Goal: Task Accomplishment & Management: Use online tool/utility

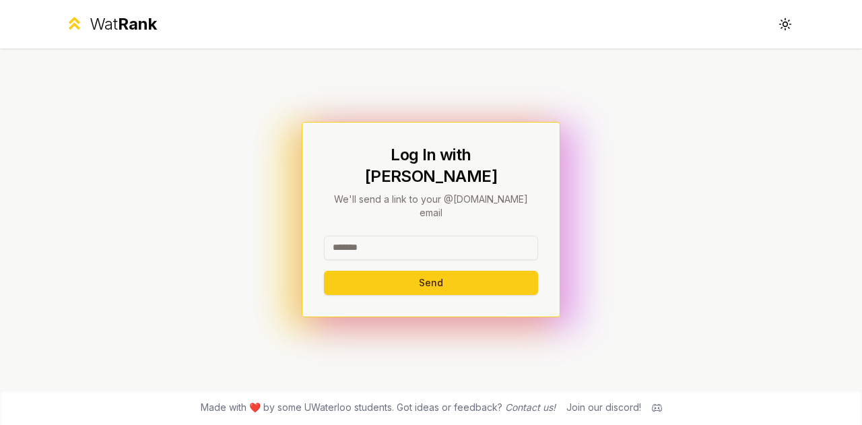
click at [125, 28] on span "Rank" at bounding box center [137, 24] width 39 height 20
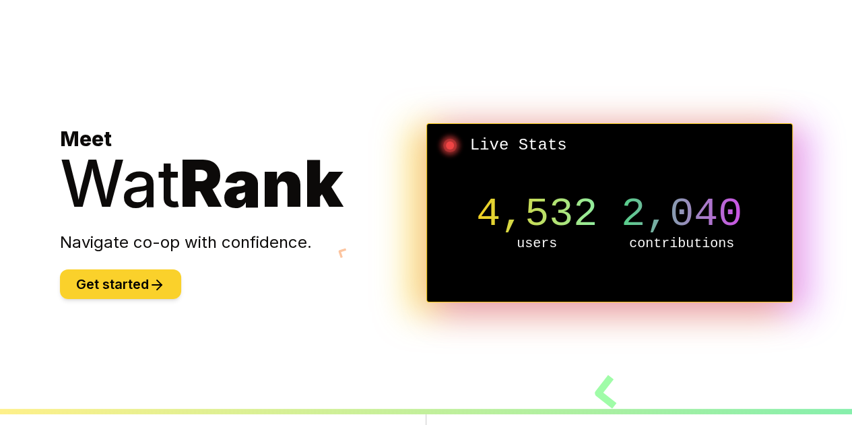
click at [162, 284] on icon at bounding box center [157, 285] width 16 height 16
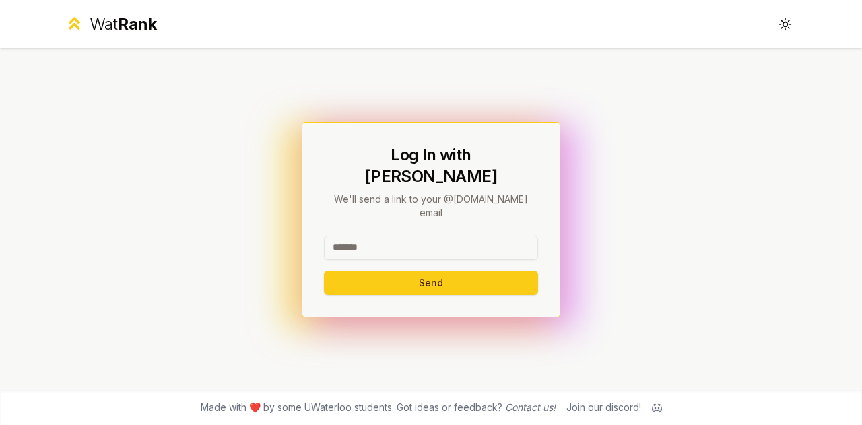
click at [386, 236] on input at bounding box center [431, 248] width 214 height 24
type input "*******"
click at [465, 197] on p "We'll send a link to your @[DOMAIN_NAME] email" at bounding box center [431, 206] width 214 height 27
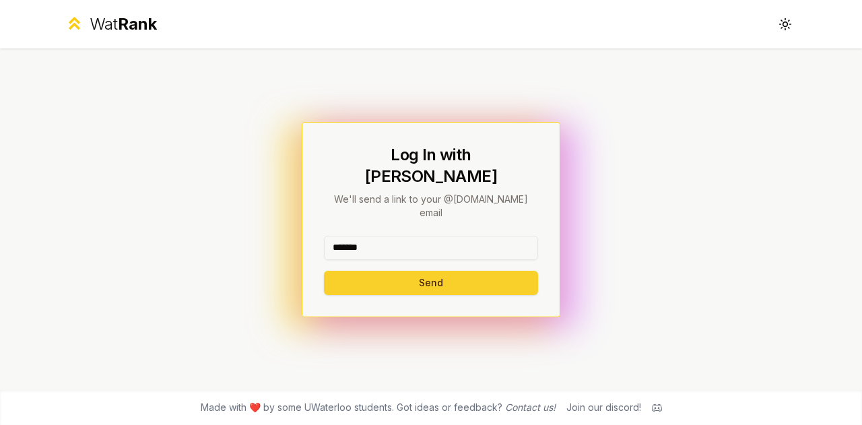
click at [445, 271] on button "Send" at bounding box center [431, 283] width 214 height 24
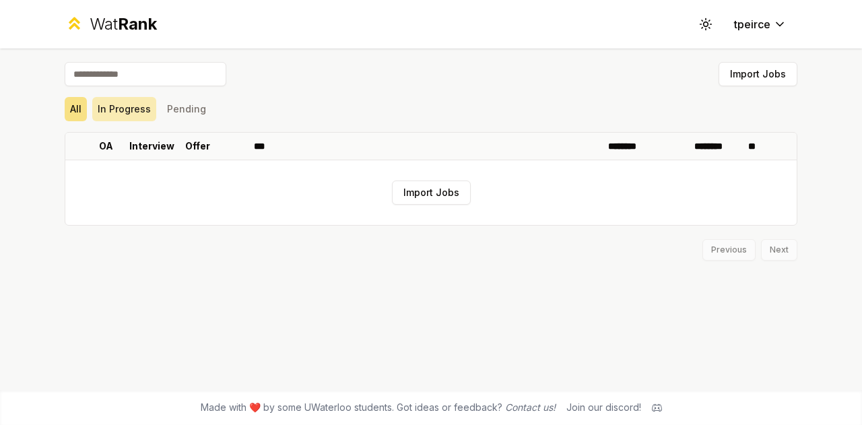
click at [137, 119] on button "In Progress" at bounding box center [124, 109] width 64 height 24
click at [182, 121] on button "Pending" at bounding box center [187, 109] width 50 height 24
click at [71, 121] on button "All" at bounding box center [76, 109] width 22 height 24
click at [441, 191] on button "Import Jobs" at bounding box center [431, 193] width 79 height 24
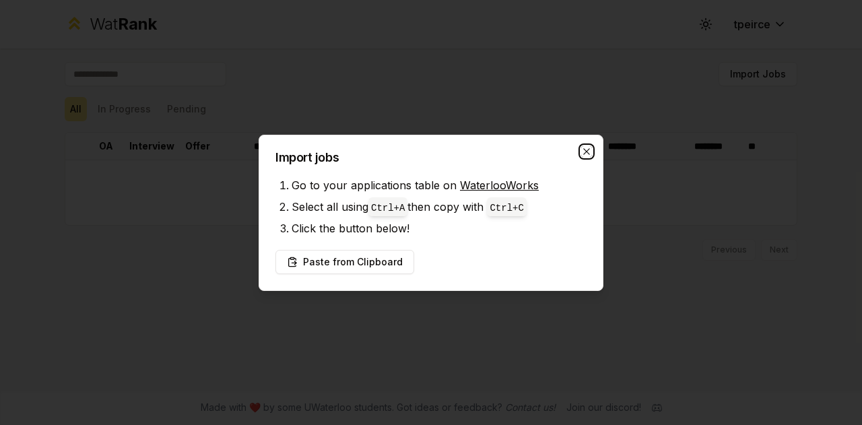
click at [585, 153] on icon "button" at bounding box center [586, 151] width 6 height 6
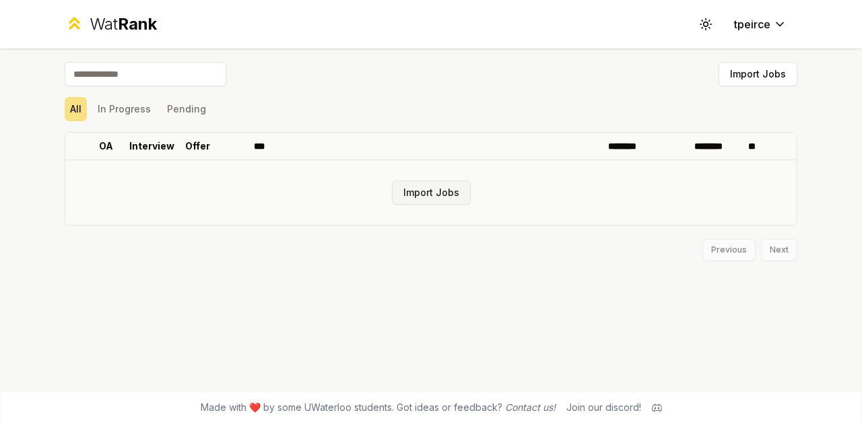
click at [414, 201] on button "Import Jobs" at bounding box center [431, 193] width 79 height 24
drag, startPoint x: 451, startPoint y: 319, endPoint x: 214, endPoint y: -82, distance: 465.1
click at [410, 191] on button "Import Jobs" at bounding box center [431, 193] width 79 height 24
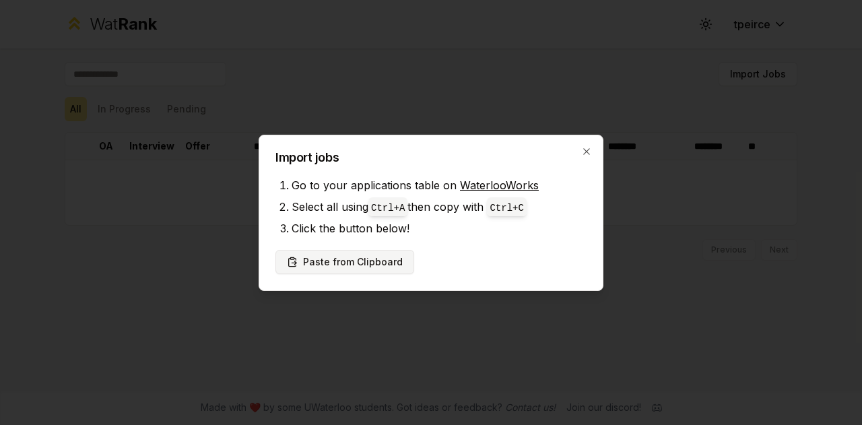
click at [336, 255] on button "Paste from Clipboard" at bounding box center [345, 262] width 139 height 24
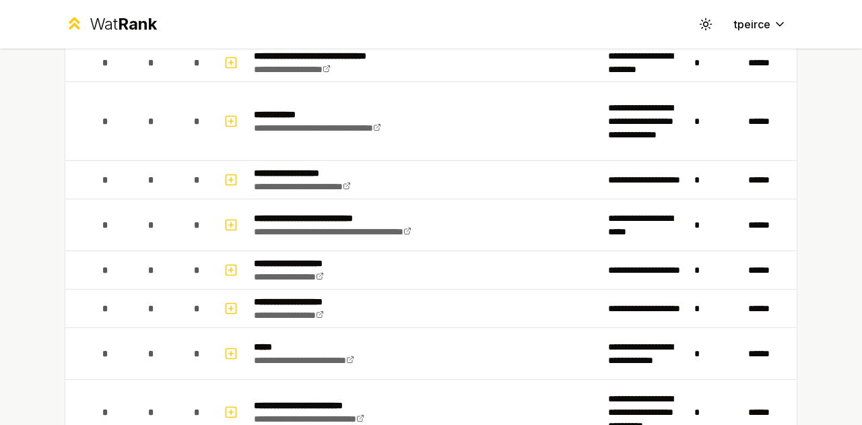
scroll to position [1671, 0]
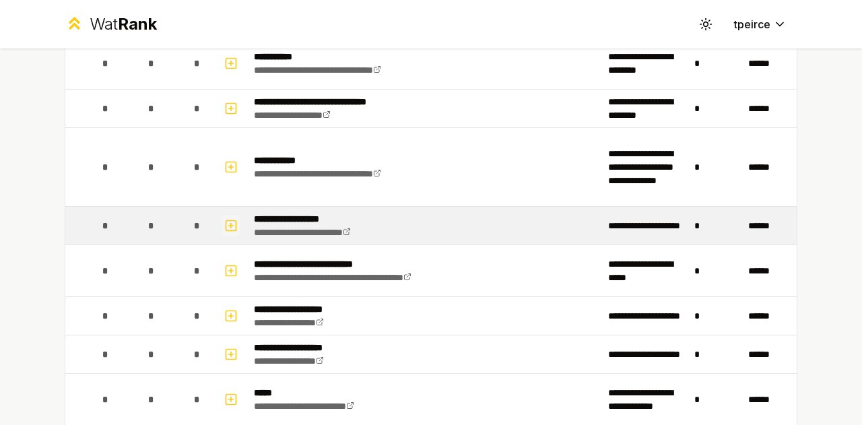
click at [227, 222] on icon "button" at bounding box center [230, 226] width 13 height 16
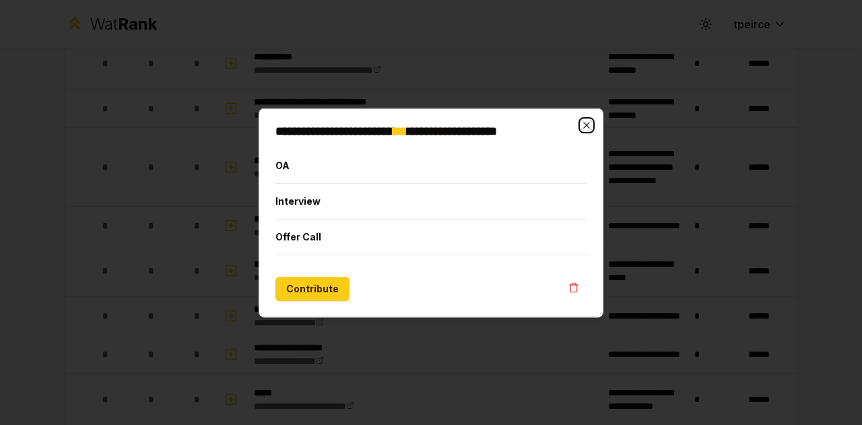
click at [585, 123] on icon "button" at bounding box center [586, 124] width 6 height 6
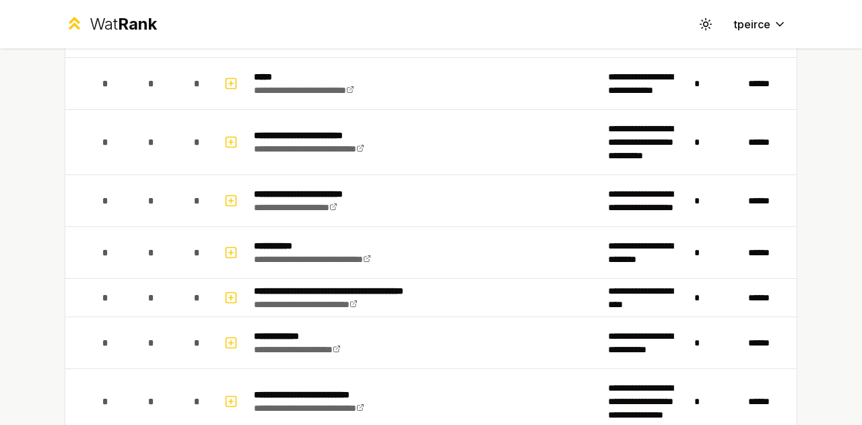
scroll to position [2159, 0]
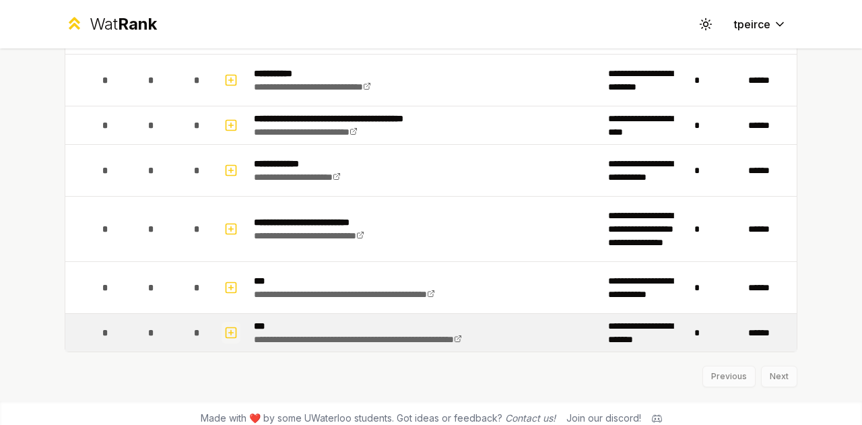
click at [233, 323] on button "button" at bounding box center [231, 333] width 19 height 22
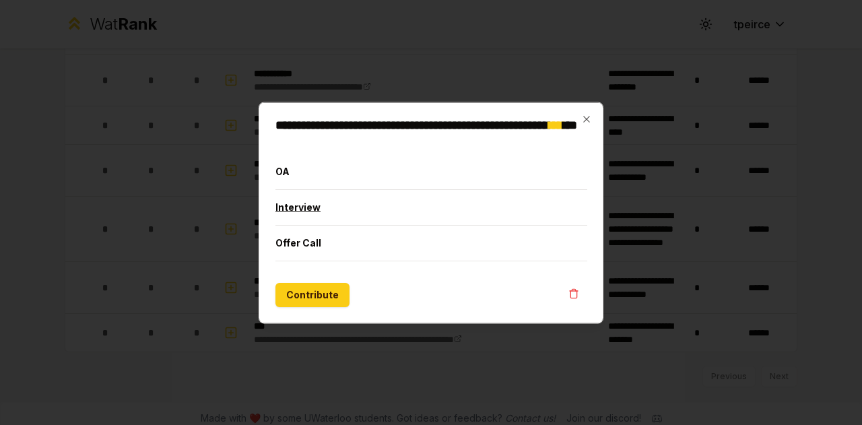
click at [335, 214] on button "Interview" at bounding box center [432, 206] width 312 height 35
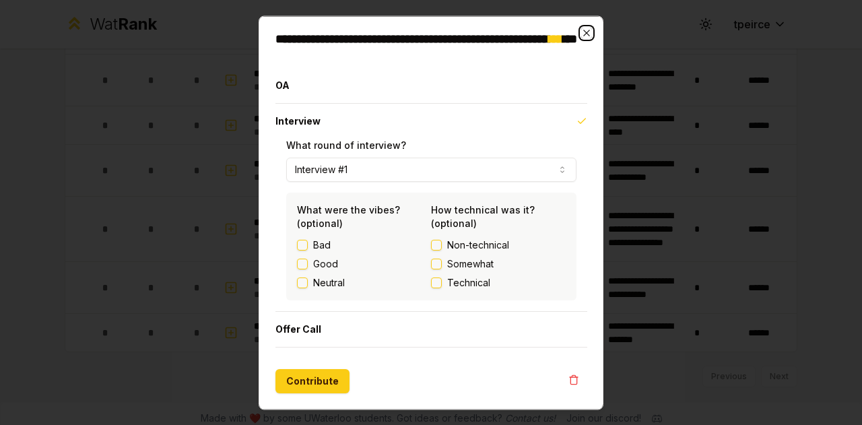
click at [591, 30] on icon "button" at bounding box center [586, 32] width 11 height 11
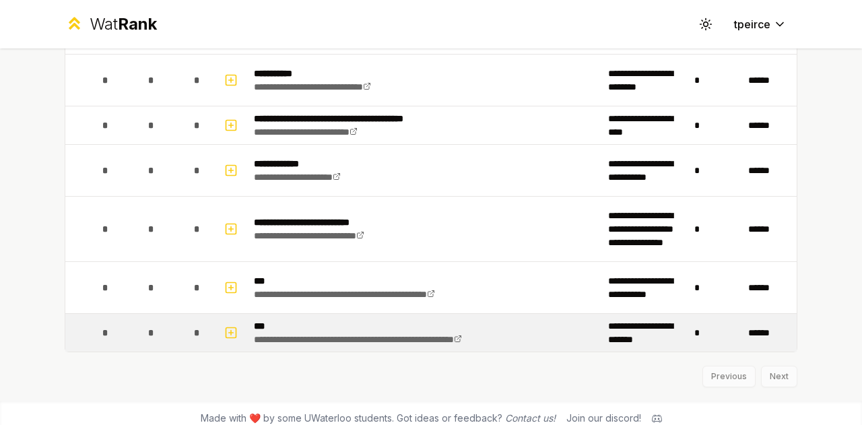
click at [148, 326] on span "*" at bounding box center [151, 332] width 6 height 13
drag, startPoint x: 271, startPoint y: 305, endPoint x: 270, endPoint y: 319, distance: 14.2
click at [270, 319] on td "**********" at bounding box center [426, 333] width 354 height 38
click at [270, 319] on p "***" at bounding box center [394, 325] width 280 height 13
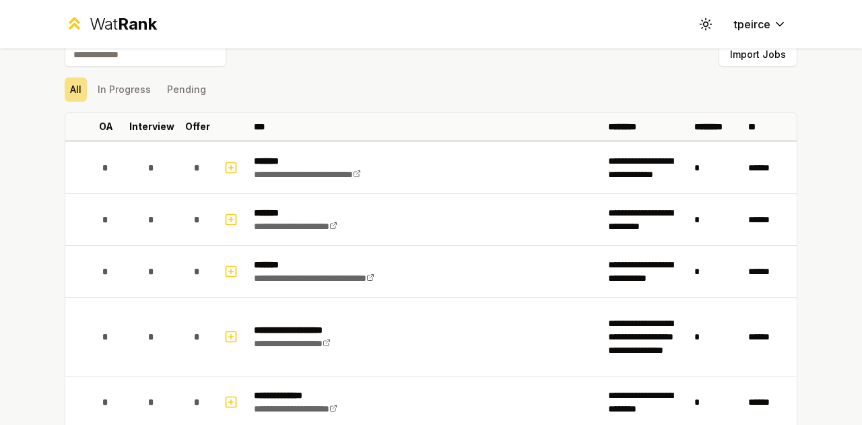
scroll to position [0, 0]
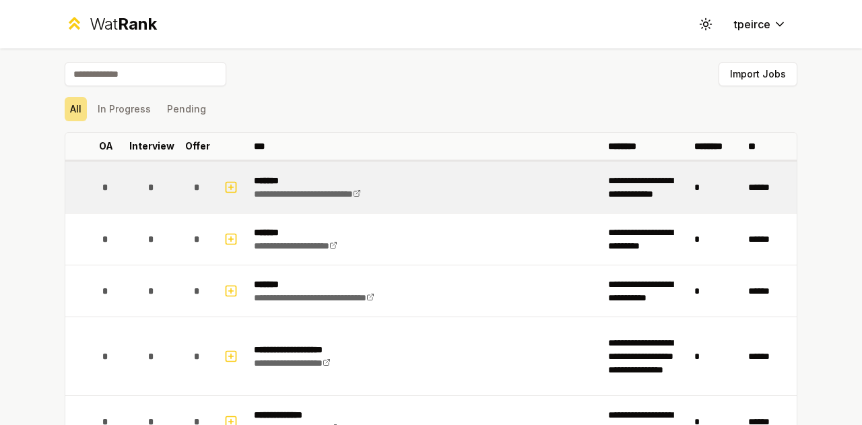
click at [102, 183] on span "*" at bounding box center [105, 187] width 6 height 13
click at [148, 187] on span "*" at bounding box center [151, 187] width 6 height 13
drag, startPoint x: 201, startPoint y: 180, endPoint x: 190, endPoint y: 181, distance: 10.9
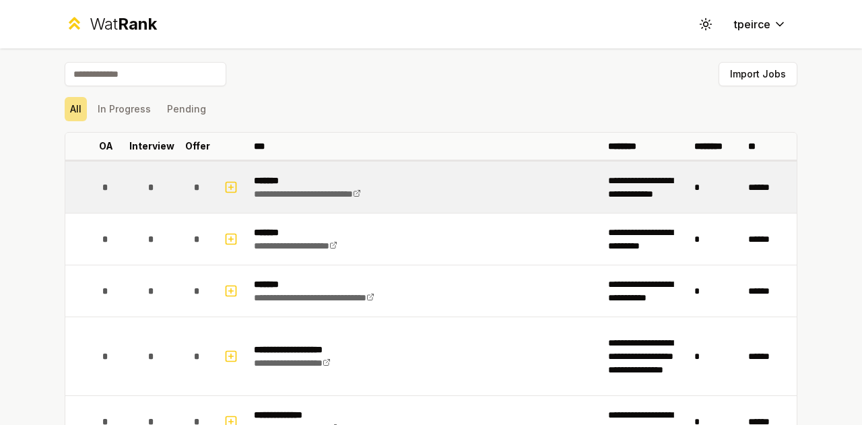
click at [190, 181] on div "*" at bounding box center [197, 187] width 27 height 27
click at [194, 181] on span "*" at bounding box center [197, 187] width 6 height 13
click at [205, 184] on td "*" at bounding box center [198, 187] width 38 height 51
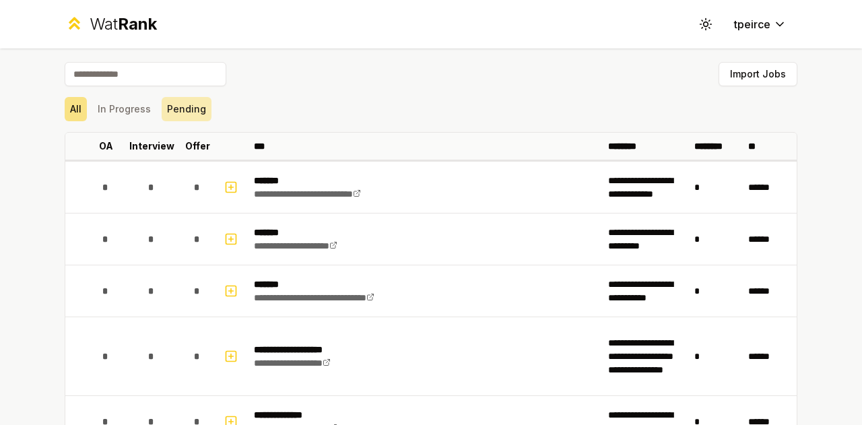
click at [189, 115] on button "Pending" at bounding box center [187, 109] width 50 height 24
click at [117, 104] on button "In Progress" at bounding box center [124, 109] width 64 height 24
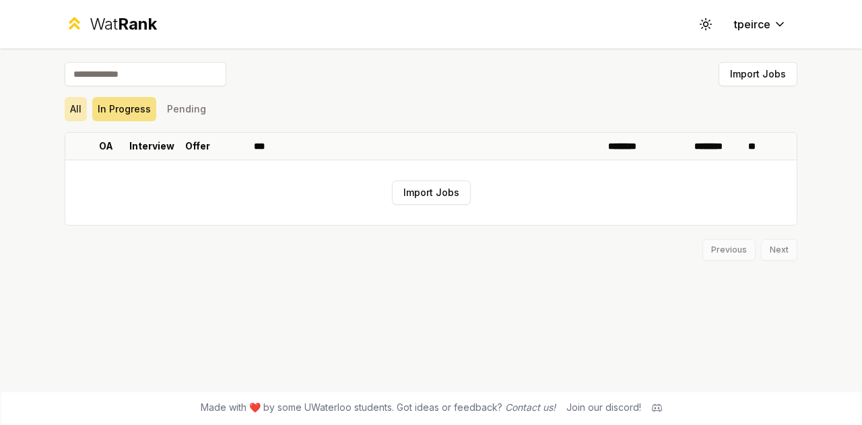
click at [75, 109] on button "All" at bounding box center [76, 109] width 22 height 24
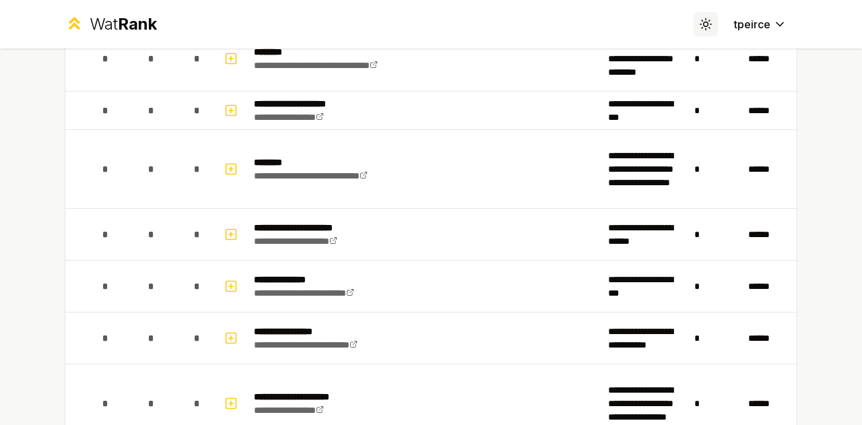
scroll to position [1016, 0]
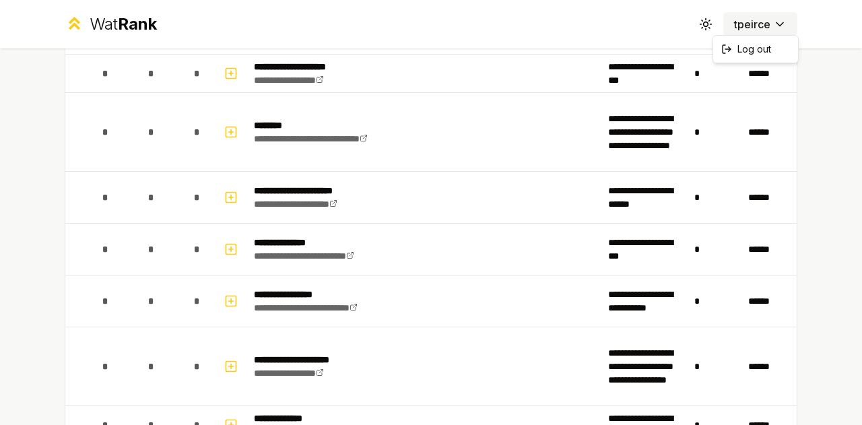
click at [765, 32] on html "**********" at bounding box center [431, 212] width 862 height 425
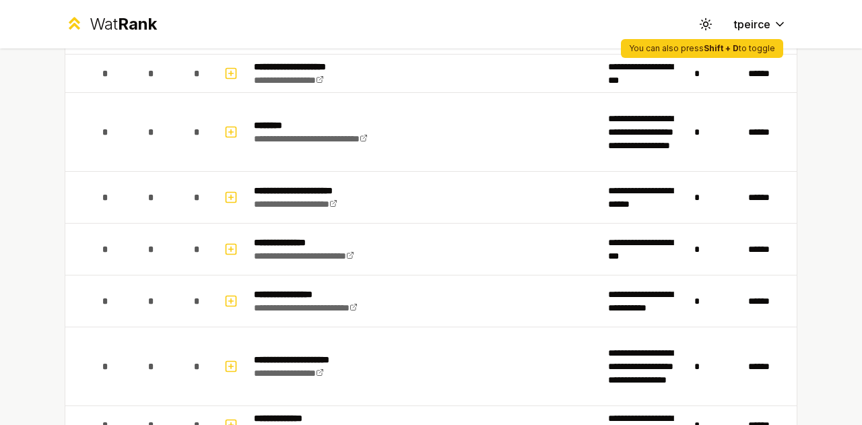
drag, startPoint x: 682, startPoint y: 18, endPoint x: 831, endPoint y: 106, distance: 173.6
click at [831, 106] on html "**********" at bounding box center [431, 212] width 862 height 425
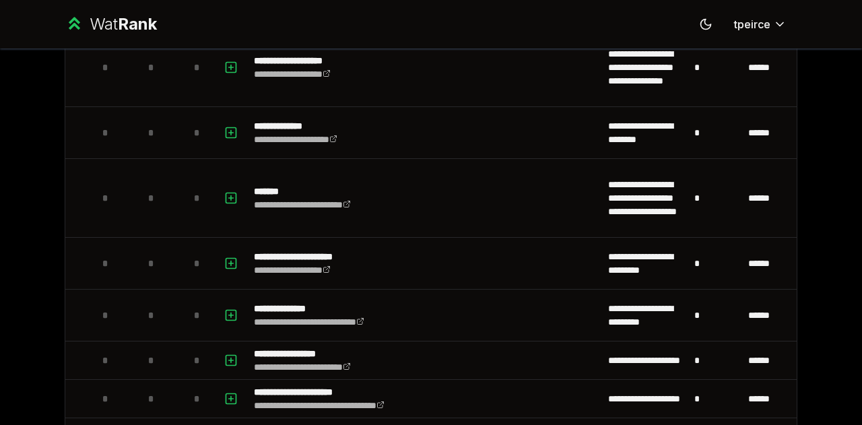
scroll to position [0, 0]
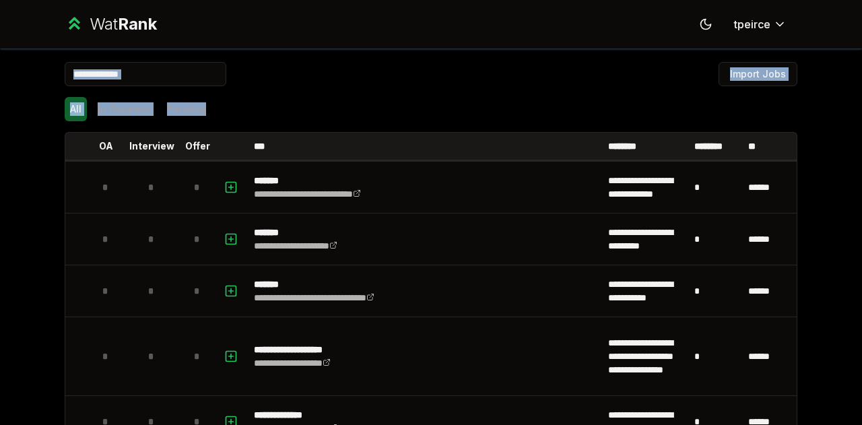
click at [486, 87] on div "Import Jobs" at bounding box center [431, 77] width 733 height 30
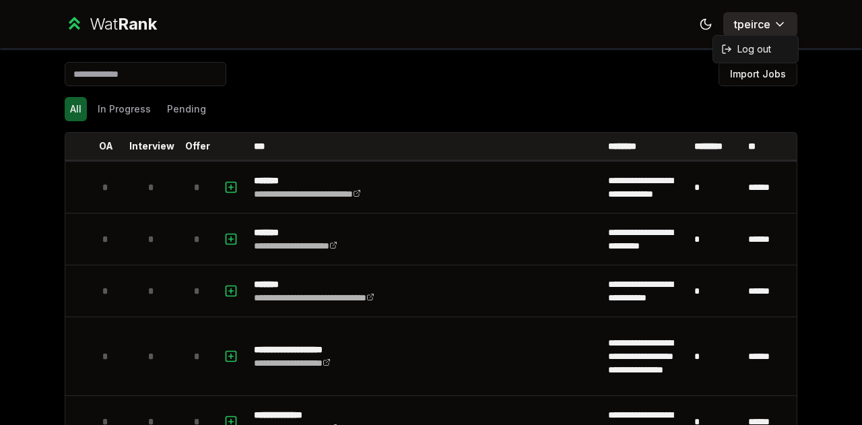
click at [763, 21] on html "**********" at bounding box center [431, 212] width 862 height 425
click at [746, 49] on span "Log out" at bounding box center [755, 48] width 34 height 13
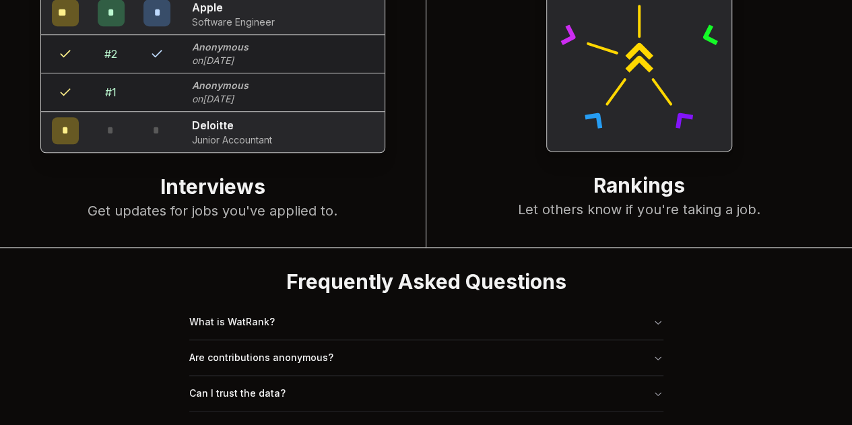
scroll to position [481, 0]
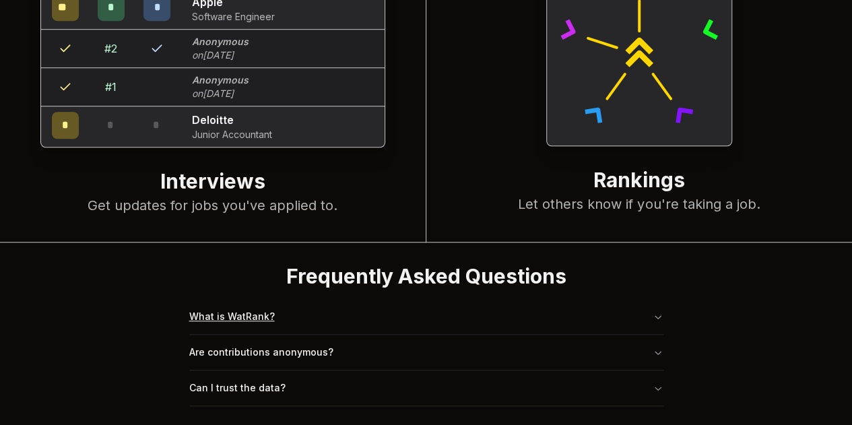
click at [263, 321] on button "What is WatRank?" at bounding box center [426, 316] width 474 height 35
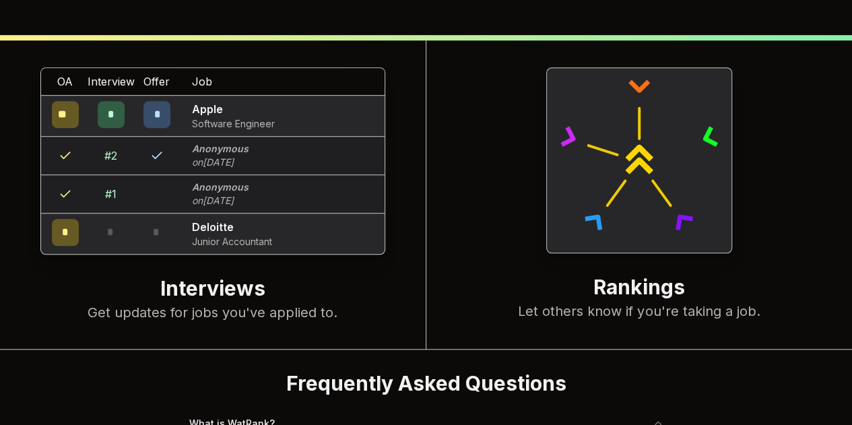
scroll to position [540, 0]
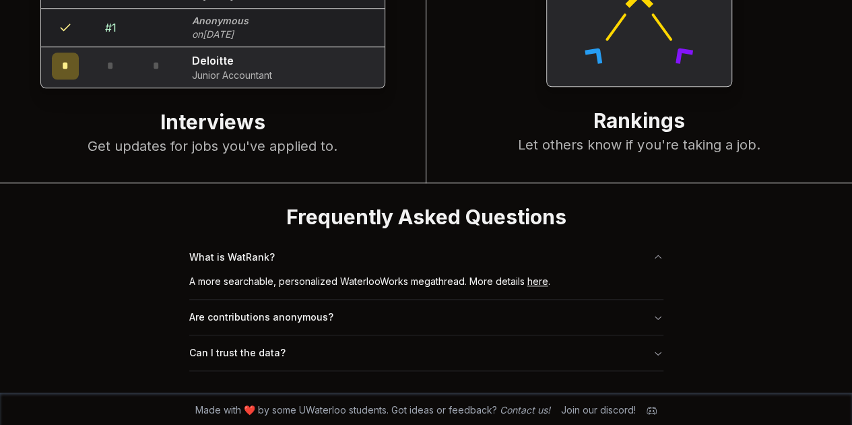
click at [531, 283] on link "here" at bounding box center [537, 281] width 21 height 11
